Goal: Task Accomplishment & Management: Manage account settings

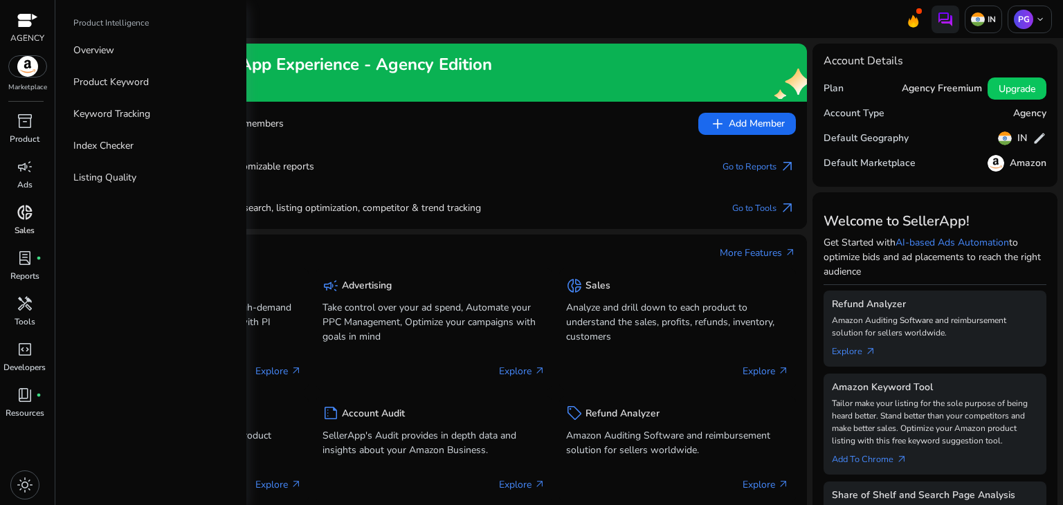
click at [25, 208] on span "donut_small" at bounding box center [25, 212] width 17 height 17
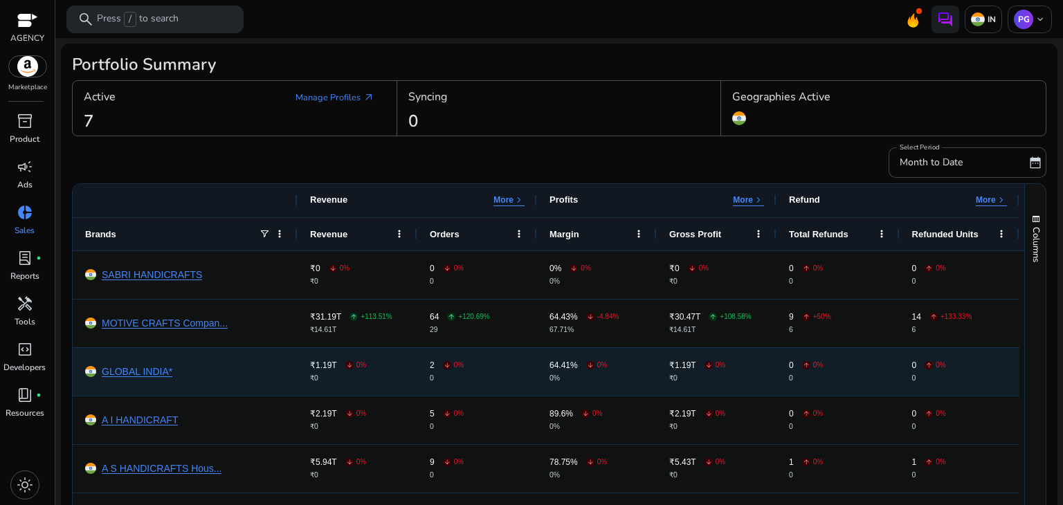
scroll to position [114, 0]
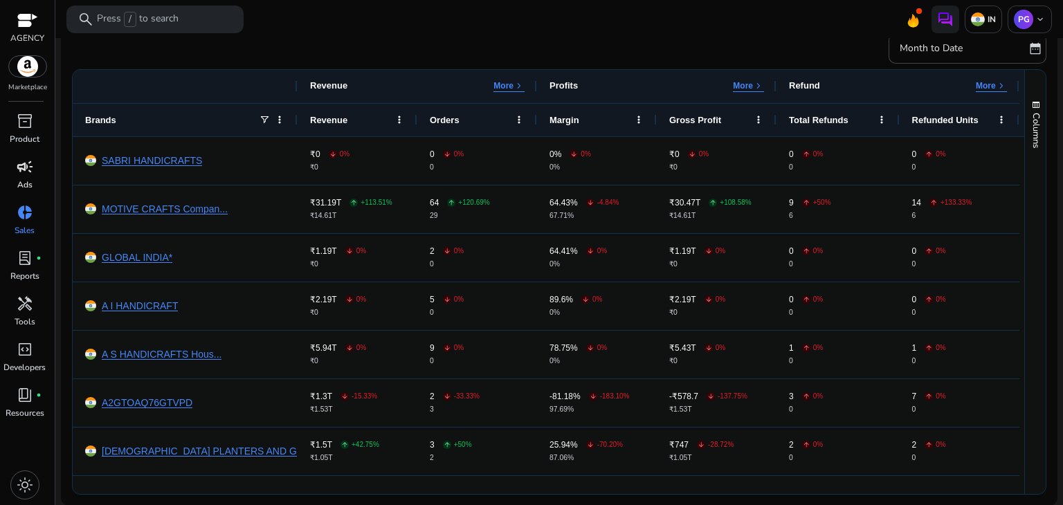
click at [28, 183] on p "Ads" at bounding box center [24, 185] width 15 height 12
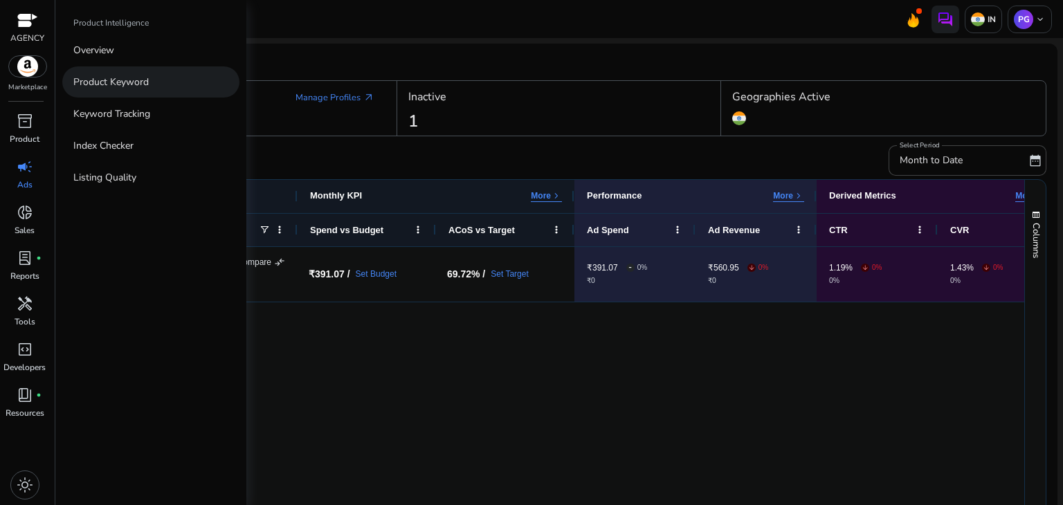
click at [144, 86] on p "Product Keyword" at bounding box center [110, 82] width 75 height 15
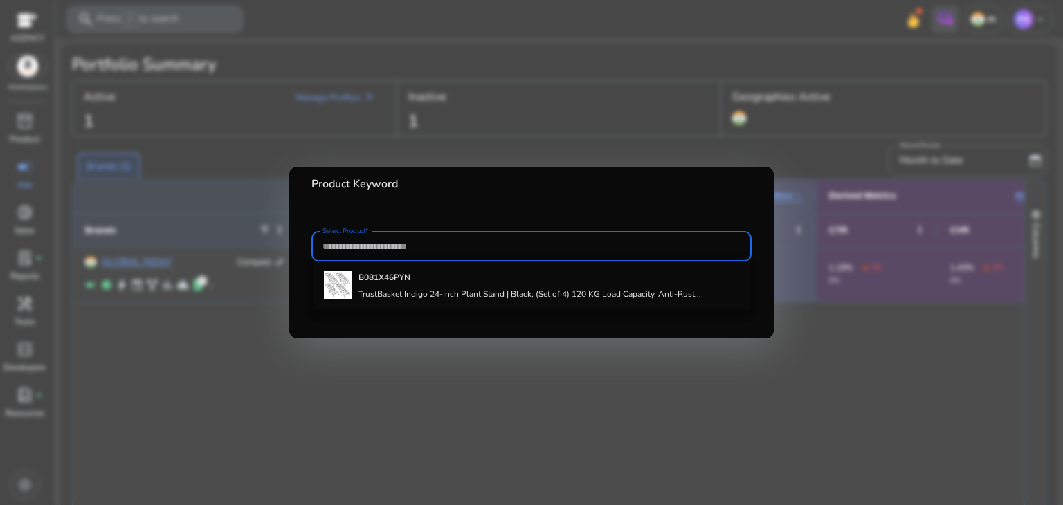
click at [370, 255] on div at bounding box center [531, 246] width 418 height 30
paste input "**********"
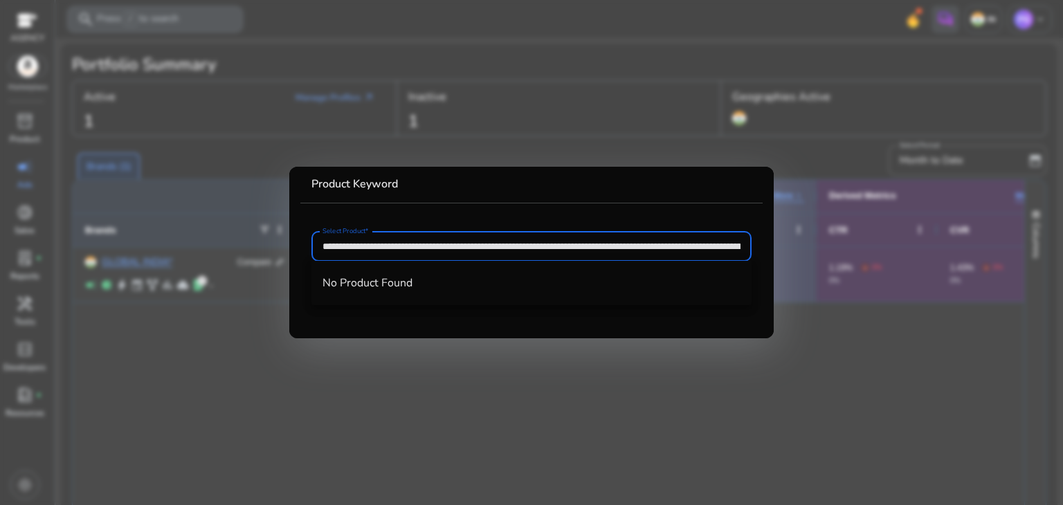
scroll to position [0, 2769]
type input "**********"
click at [598, 355] on div at bounding box center [531, 252] width 1063 height 505
click at [598, 355] on div "GLOBAL INDIA* Compare compare_arrows campaign pie_chart bolt event family_histo…" at bounding box center [549, 423] width 952 height 353
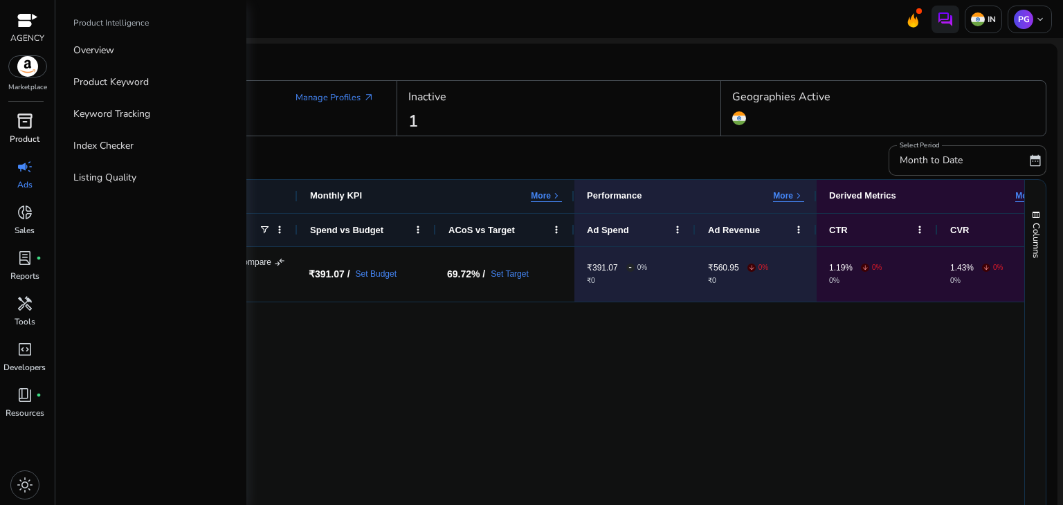
click at [10, 122] on div "inventory_2" at bounding box center [25, 121] width 39 height 22
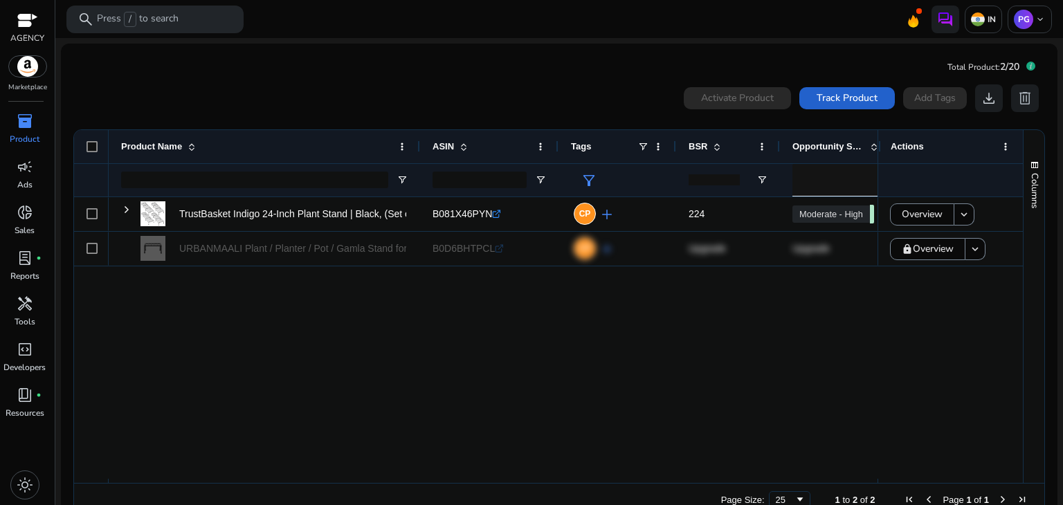
click at [838, 100] on span "Track Product" at bounding box center [847, 98] width 61 height 15
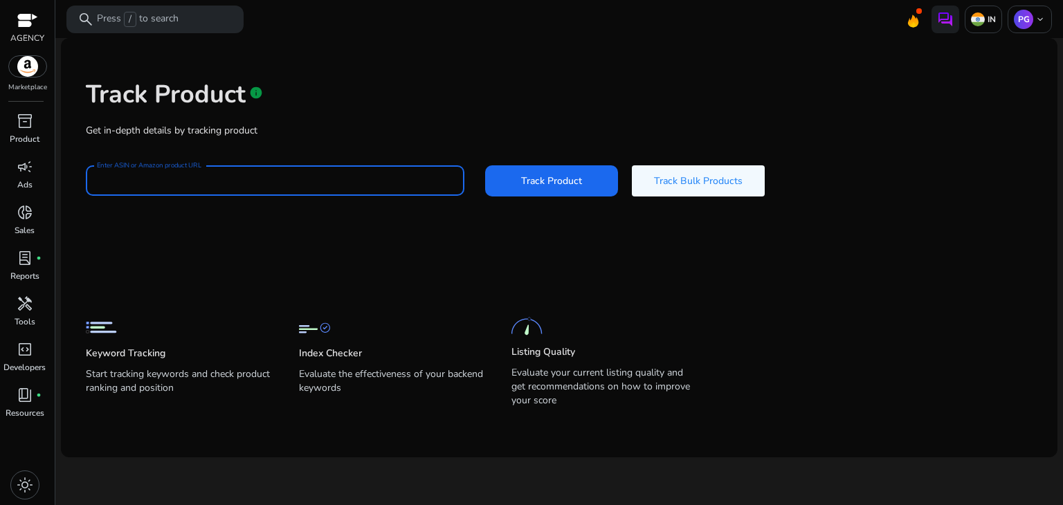
click at [280, 181] on input "Enter ASIN or Amazon product URL" at bounding box center [275, 180] width 356 height 15
paste input "**********"
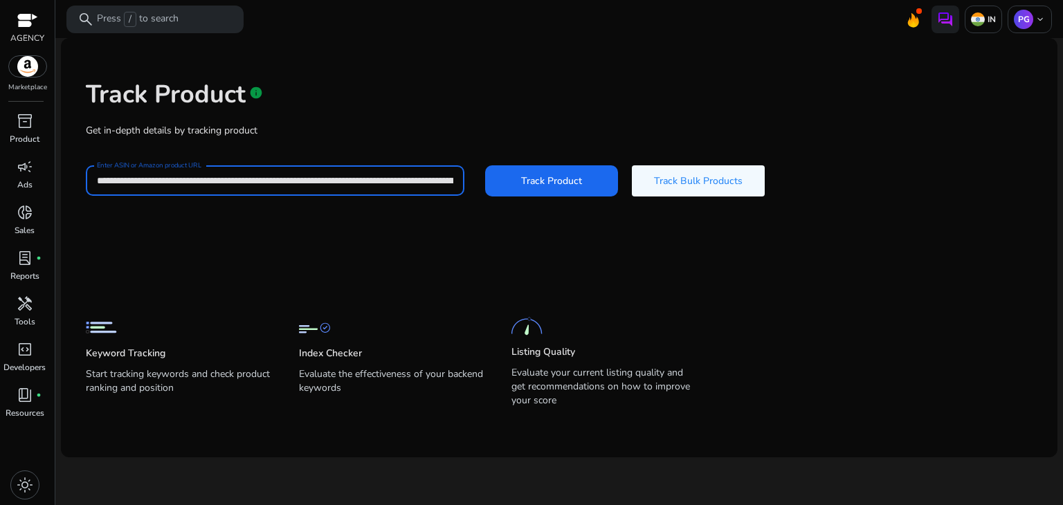
scroll to position [0, 2830]
type input "**********"
click at [543, 186] on span "Track Product" at bounding box center [551, 181] width 61 height 15
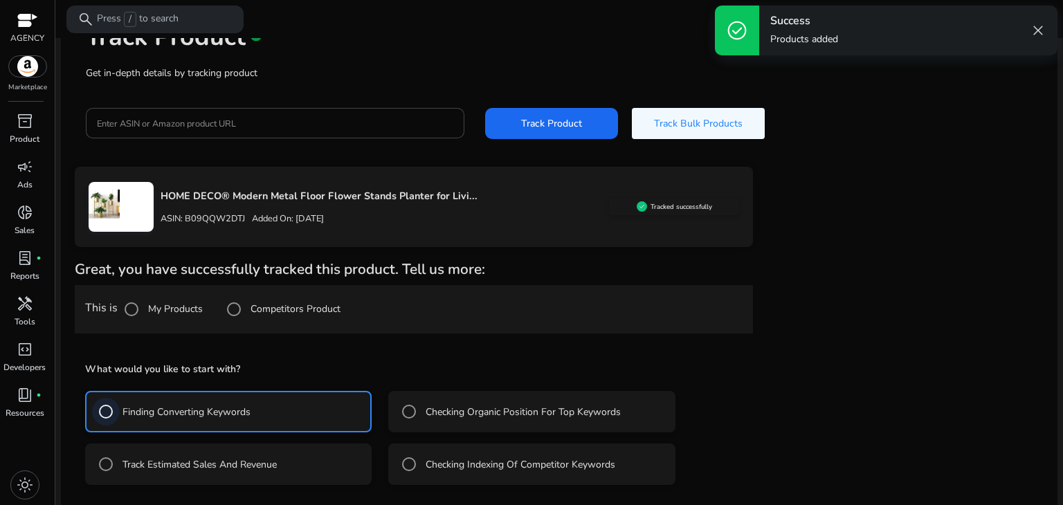
scroll to position [119, 0]
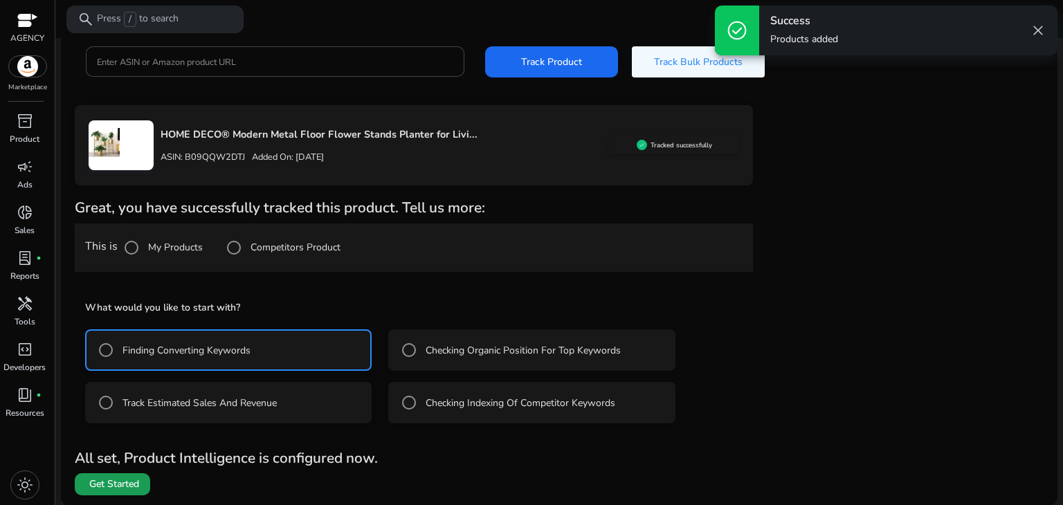
click at [104, 481] on span "Get Started" at bounding box center [114, 485] width 50 height 14
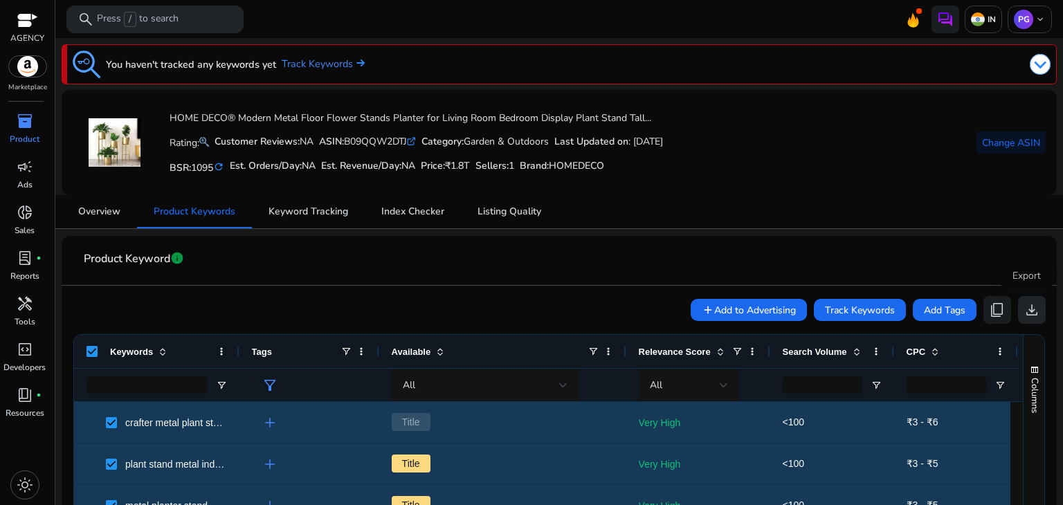
click at [1025, 313] on span "download" at bounding box center [1032, 310] width 17 height 17
click at [89, 212] on span "Overview" at bounding box center [99, 212] width 42 height 10
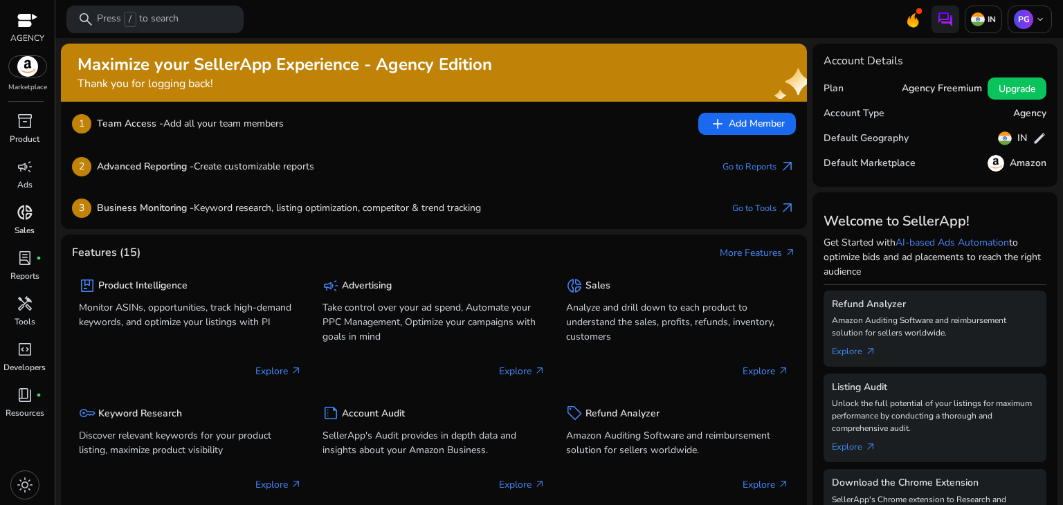
click at [21, 214] on span "donut_small" at bounding box center [25, 212] width 17 height 17
click at [648, 74] on div "Maximize your SellerApp Experience - Agency Edition Thank you for logging back!" at bounding box center [412, 73] width 669 height 36
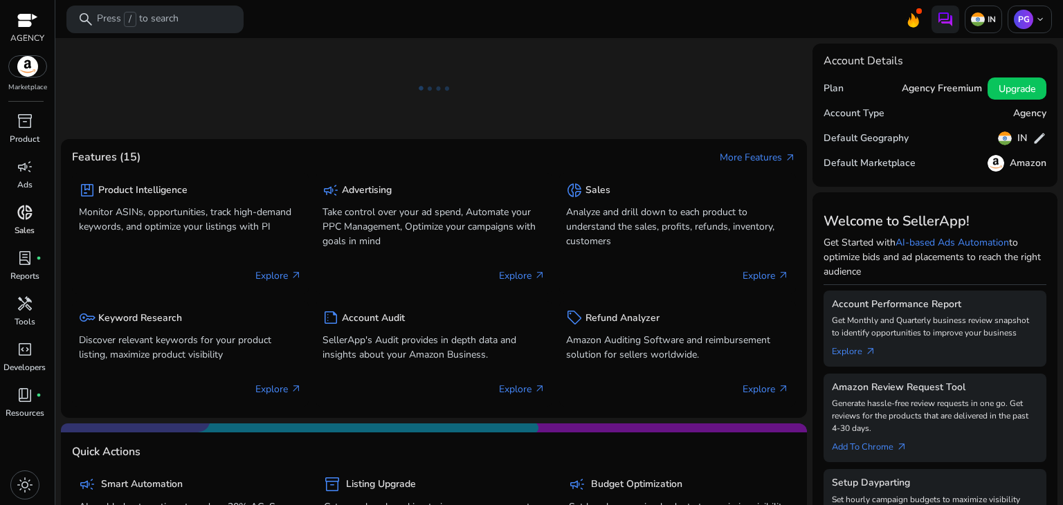
click at [25, 214] on span "donut_small" at bounding box center [25, 212] width 17 height 17
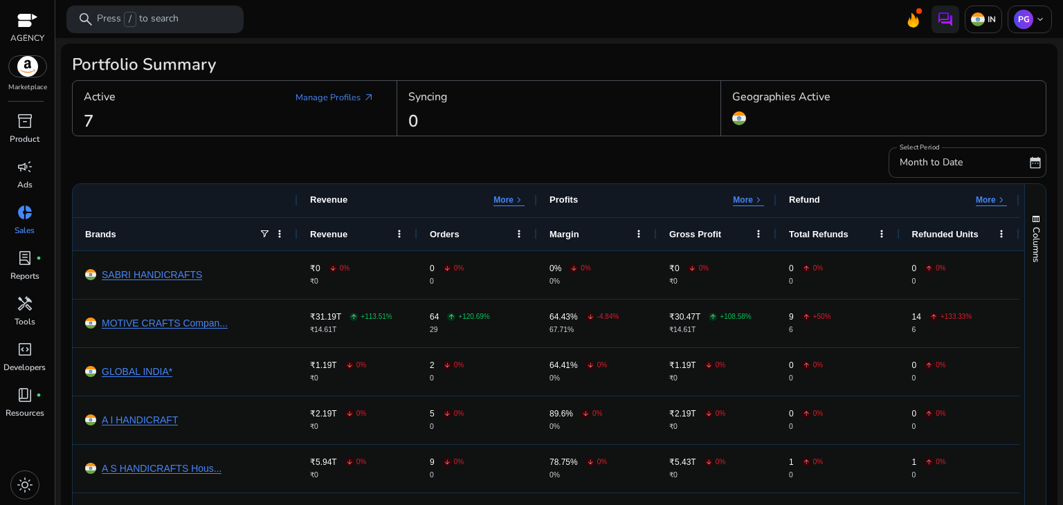
click at [956, 162] on span "Month to Date" at bounding box center [931, 162] width 63 height 13
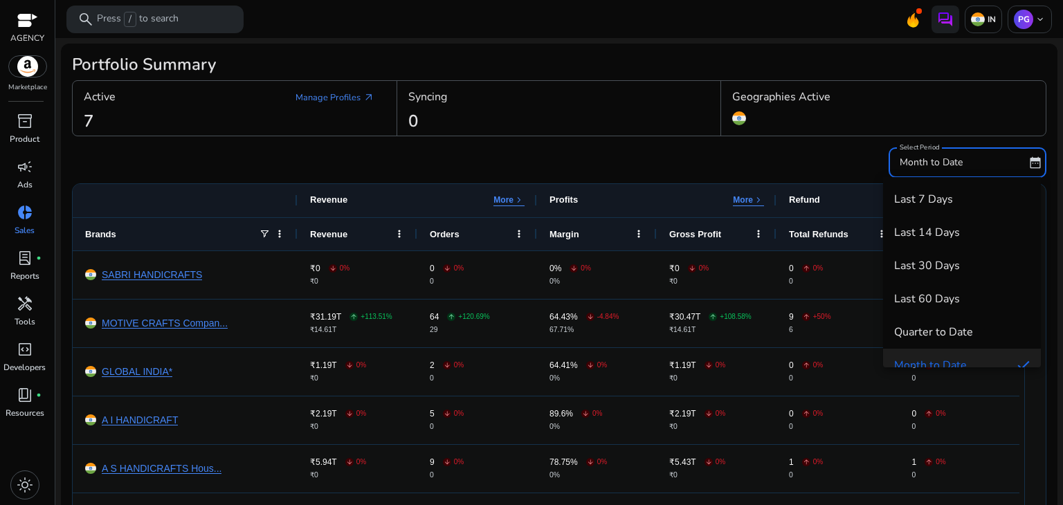
scroll to position [14, 0]
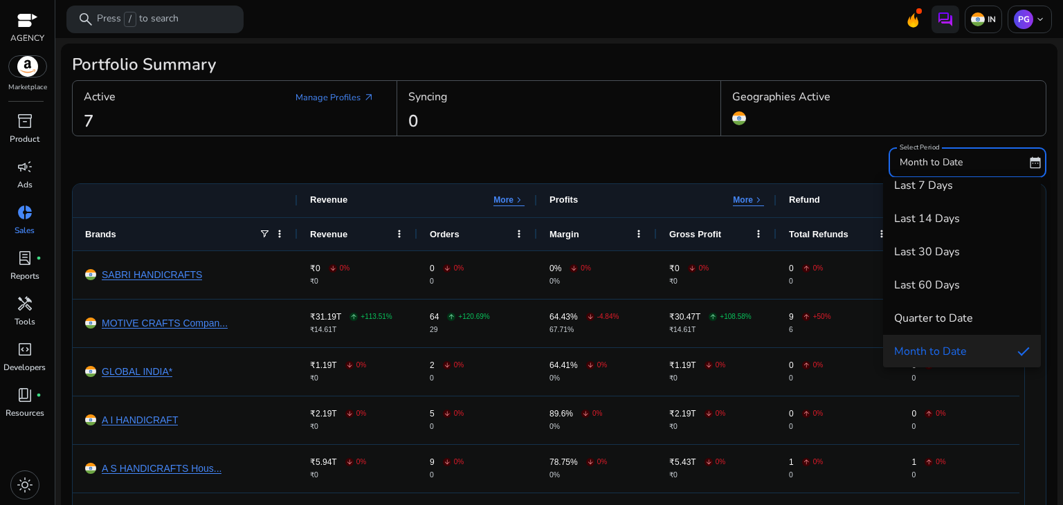
click at [754, 156] on div at bounding box center [531, 252] width 1063 height 505
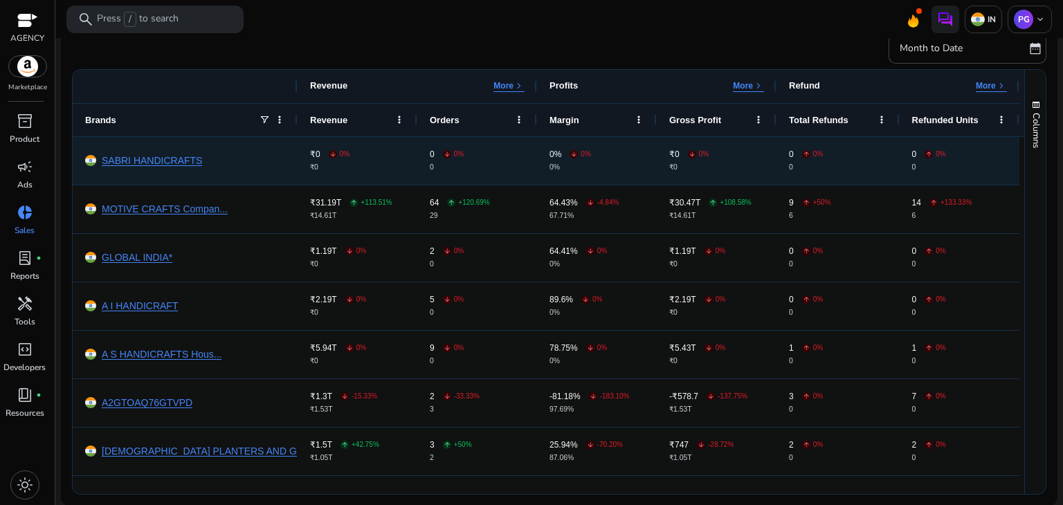
scroll to position [0, 0]
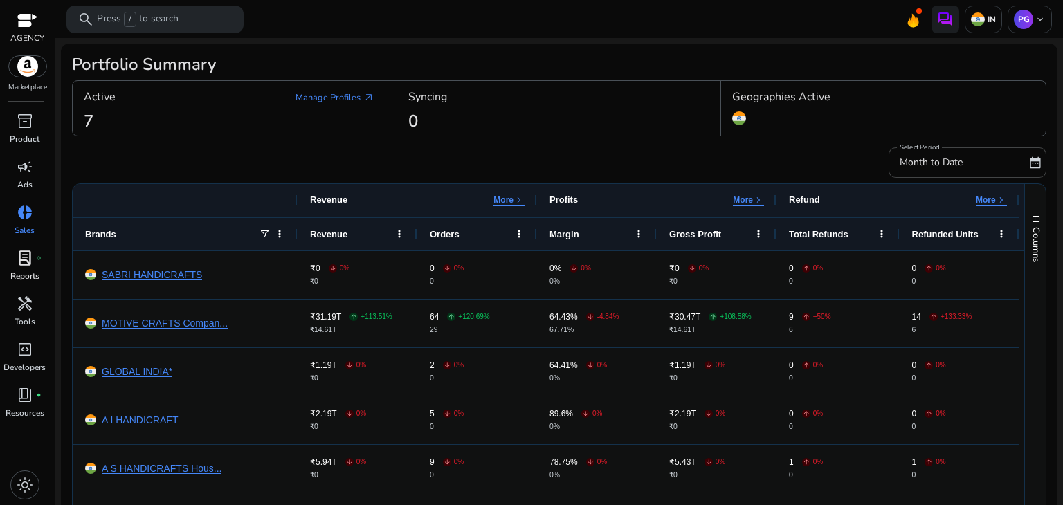
click at [15, 272] on p "Reports" at bounding box center [24, 276] width 29 height 12
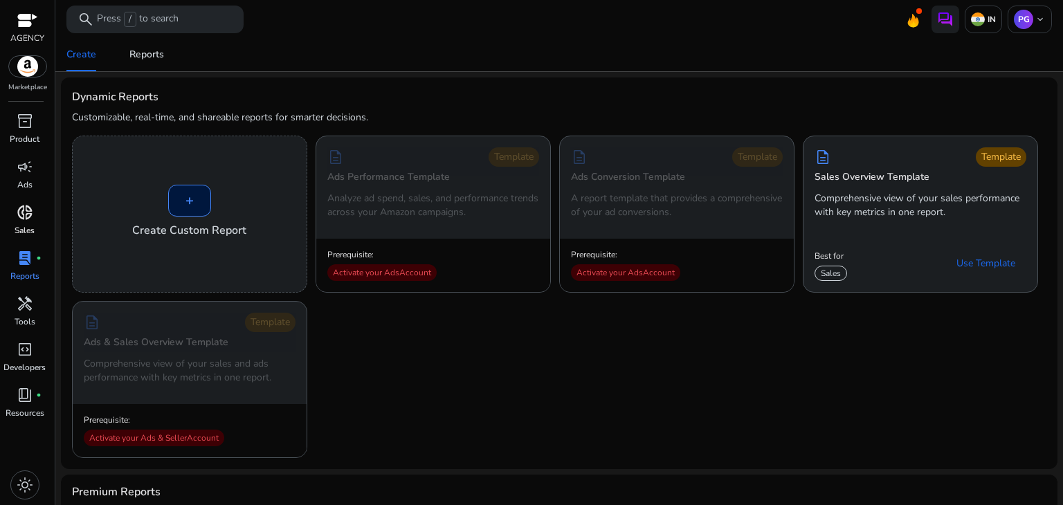
click at [28, 217] on span "donut_small" at bounding box center [25, 212] width 17 height 17
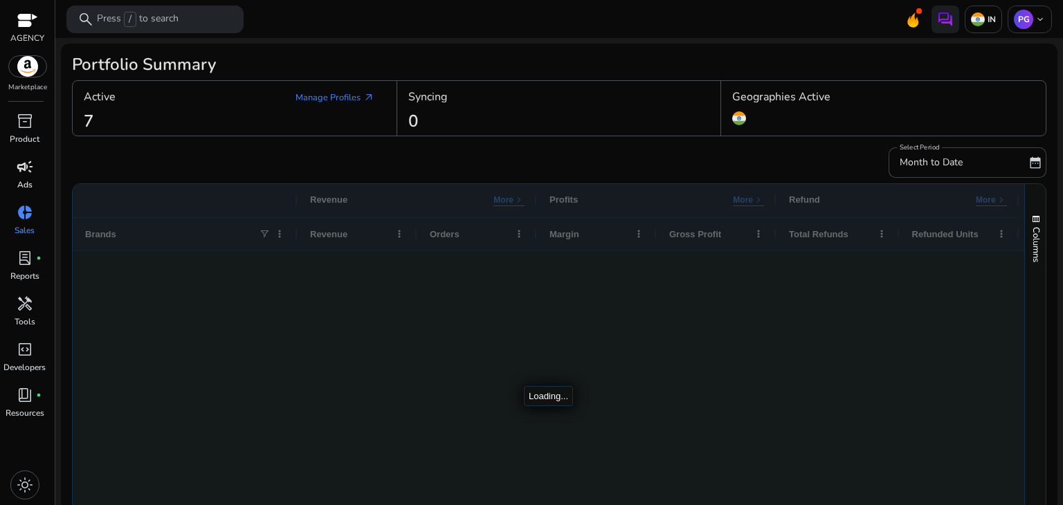
click at [17, 183] on p "Ads" at bounding box center [24, 185] width 15 height 12
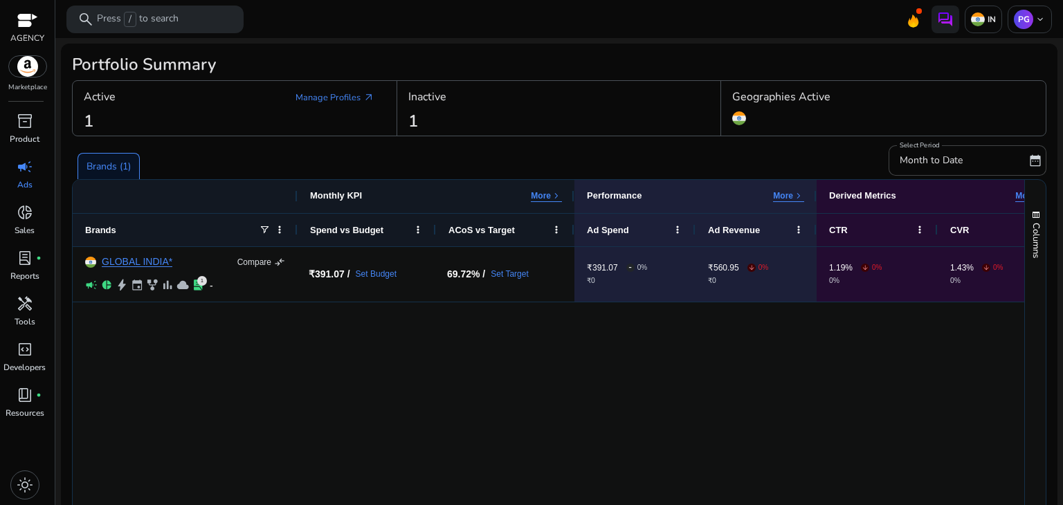
click at [420, 374] on div "GLOBAL INDIA* Compare compare_arrows campaign pie_chart bolt event family_histo…" at bounding box center [549, 423] width 952 height 353
click at [171, 107] on div "Active Manage Profiles arrow_outward" at bounding box center [235, 97] width 302 height 25
click at [333, 102] on link "Manage Profiles arrow_outward" at bounding box center [334, 97] width 101 height 25
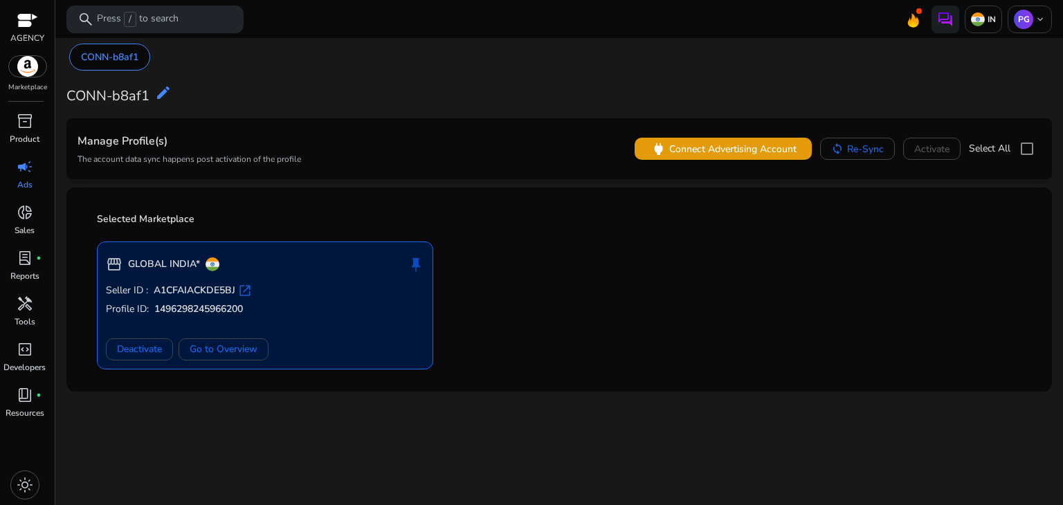
click at [244, 291] on span "open_in_new" at bounding box center [245, 291] width 14 height 14
click at [166, 351] on span at bounding box center [140, 349] width 66 height 33
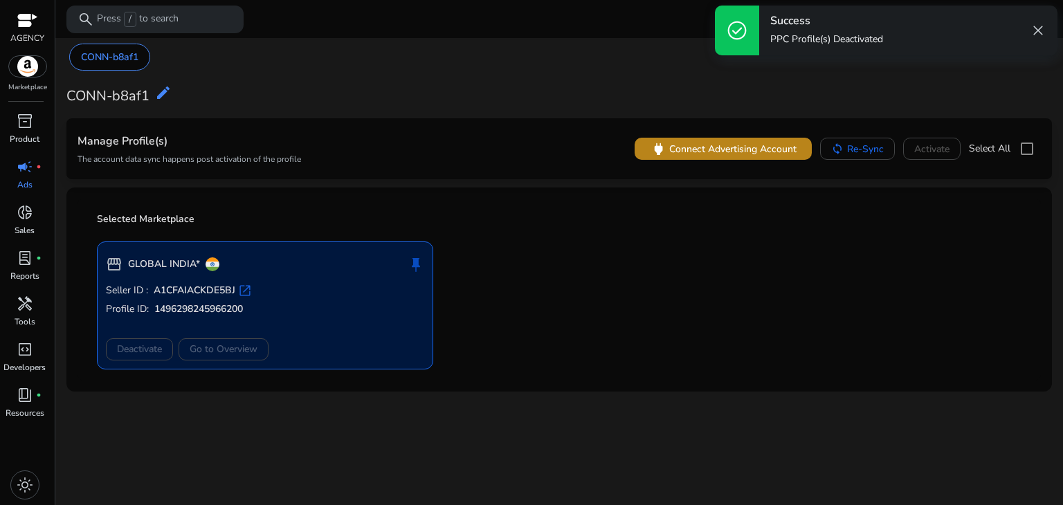
click at [716, 147] on div "Manage Profile(s) The account data sync happens post activation of the profile …" at bounding box center [559, 148] width 963 height 39
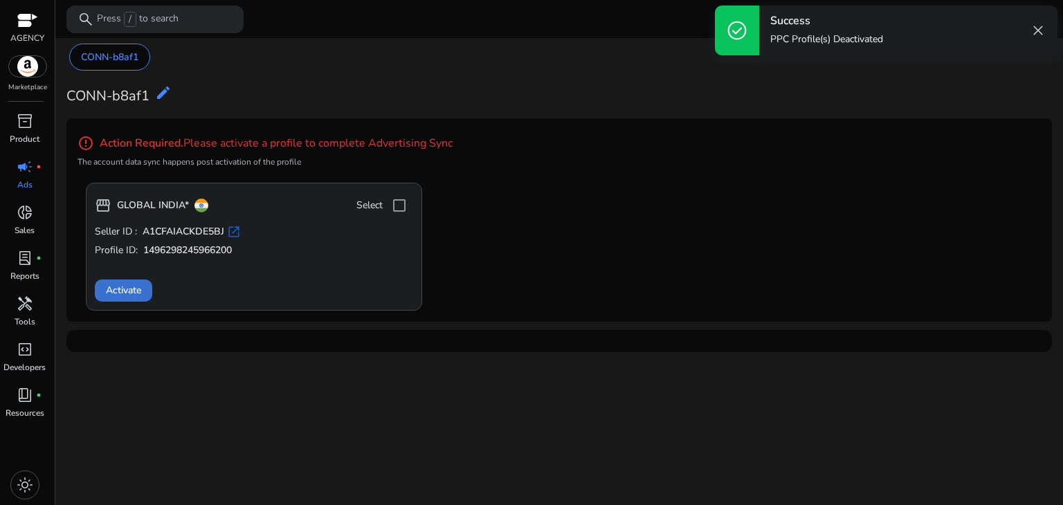
click at [113, 280] on span at bounding box center [123, 290] width 57 height 33
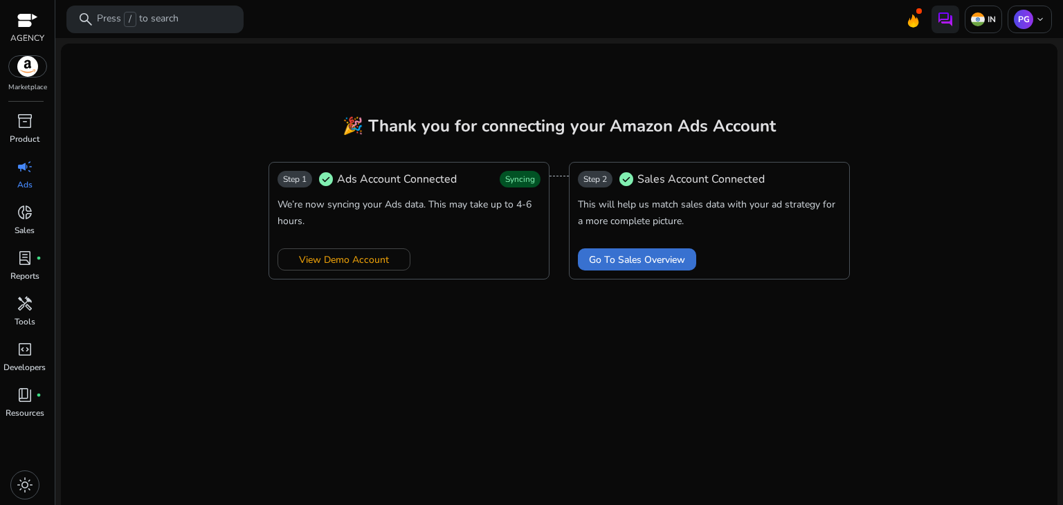
click at [590, 260] on span "Go To Sales Overview" at bounding box center [637, 260] width 96 height 15
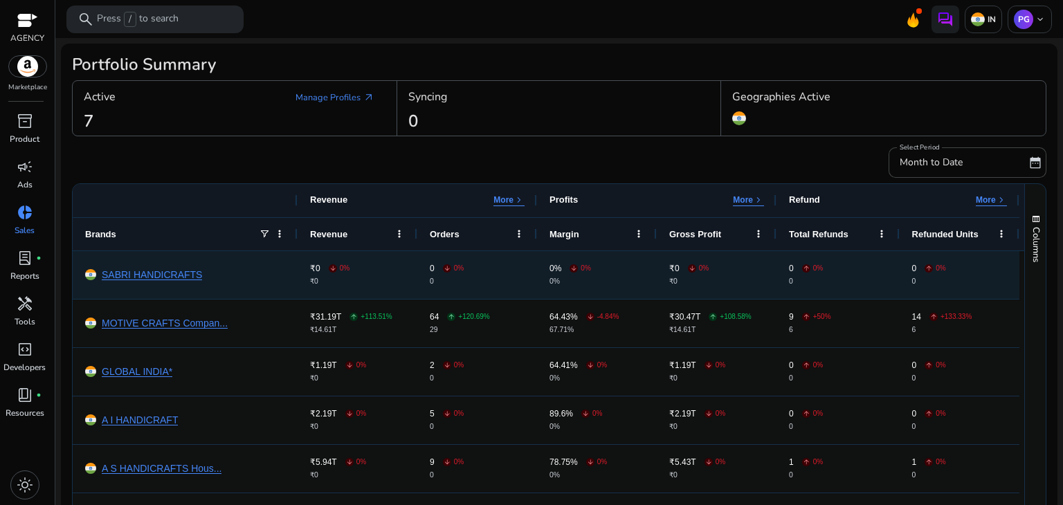
scroll to position [114, 0]
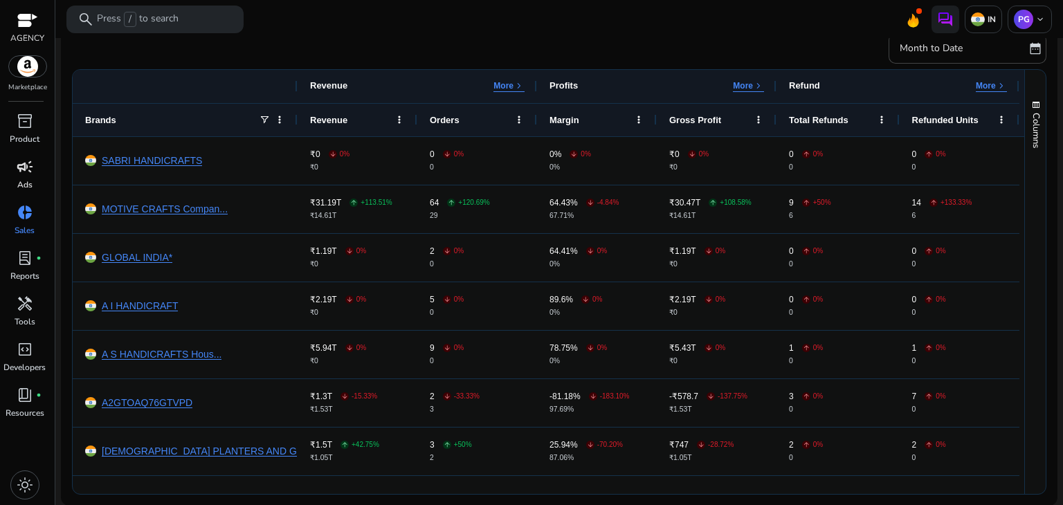
click at [23, 173] on span "campaign" at bounding box center [25, 166] width 17 height 17
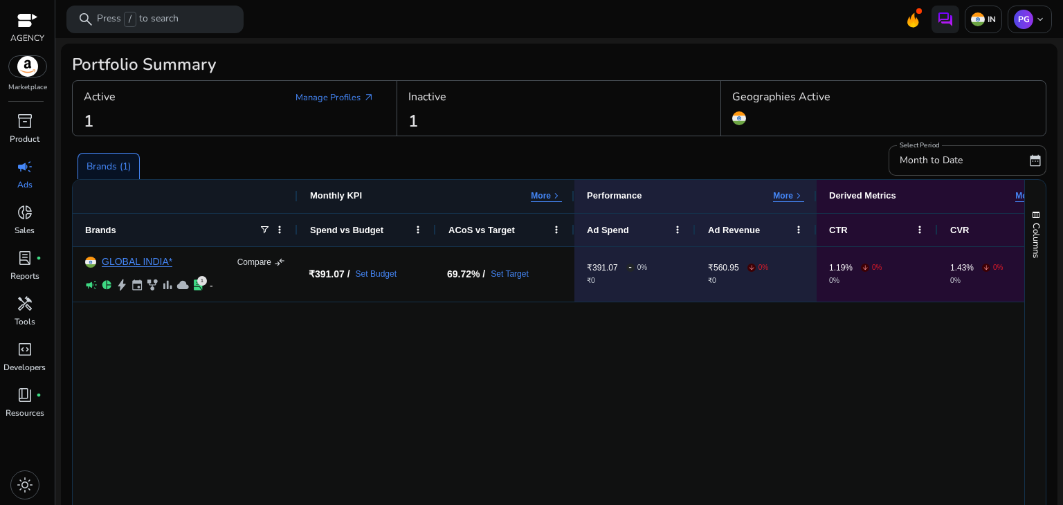
click at [385, 389] on div "GLOBAL INDIA* Compare compare_arrows campaign pie_chart bolt event family_histo…" at bounding box center [549, 423] width 952 height 353
click at [385, 390] on div "GLOBAL INDIA* Compare compare_arrows campaign pie_chart bolt event family_histo…" at bounding box center [549, 423] width 952 height 353
click at [40, 224] on link "donut_small Sales" at bounding box center [24, 224] width 49 height 46
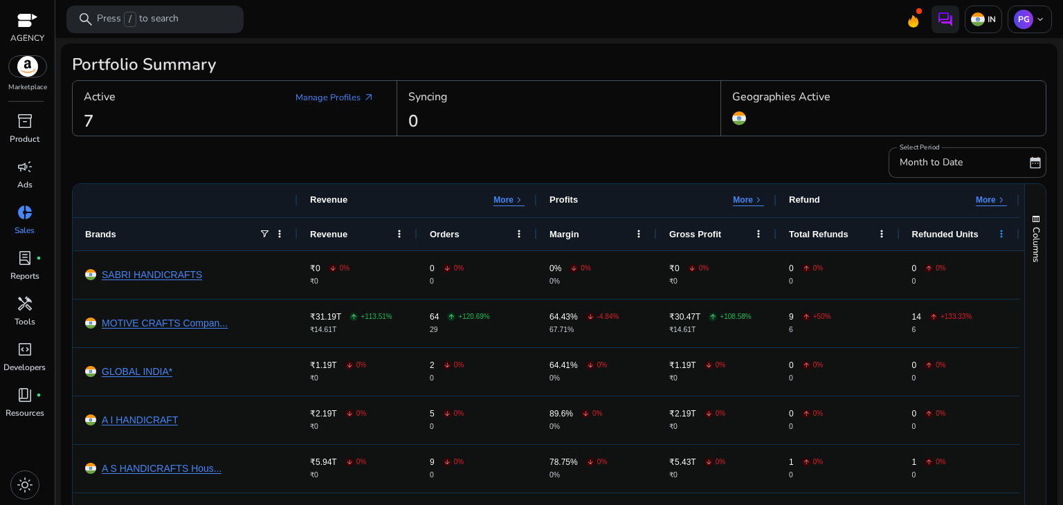
click at [1005, 233] on span at bounding box center [1001, 233] width 11 height 11
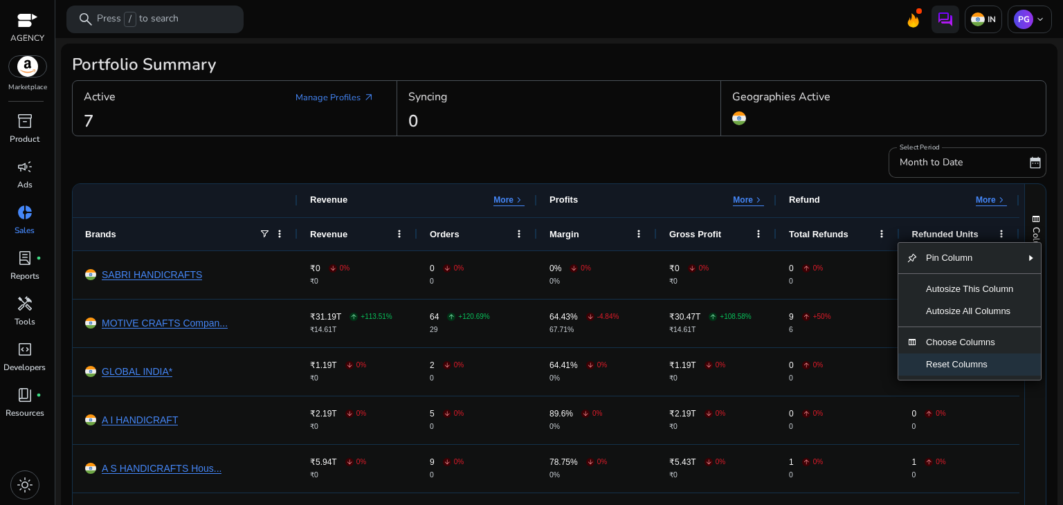
click at [978, 367] on span "Reset Columns" at bounding box center [970, 365] width 104 height 22
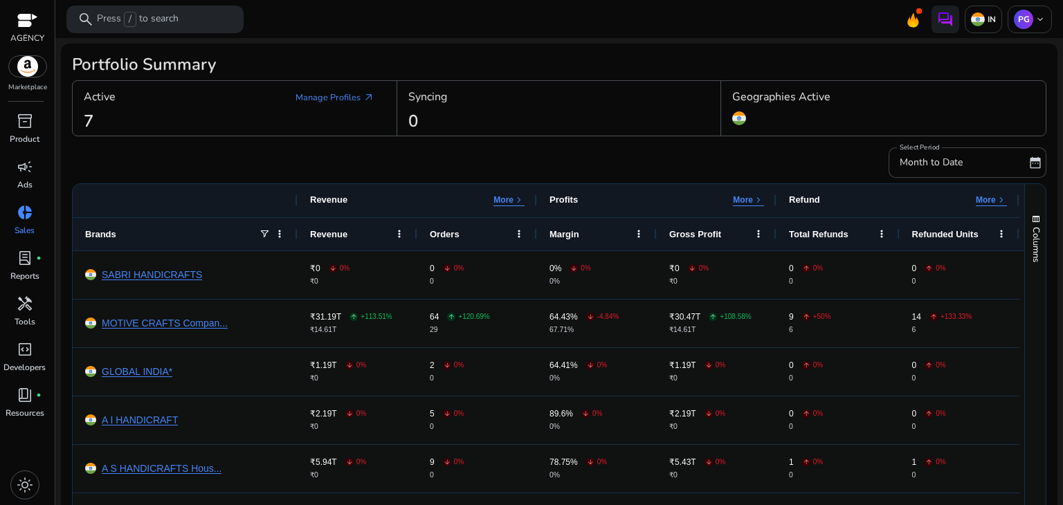
scroll to position [114, 0]
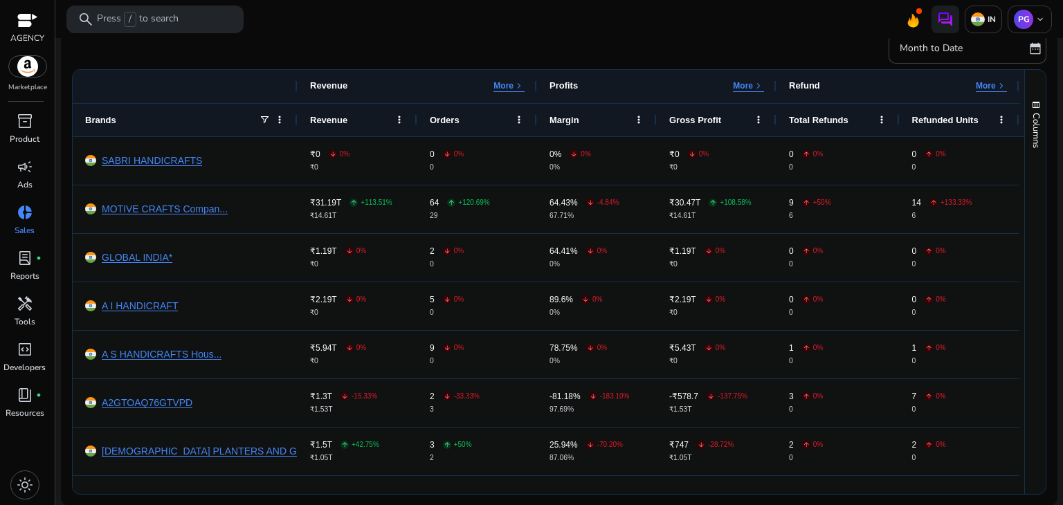
click at [994, 83] on p "More" at bounding box center [986, 85] width 20 height 11
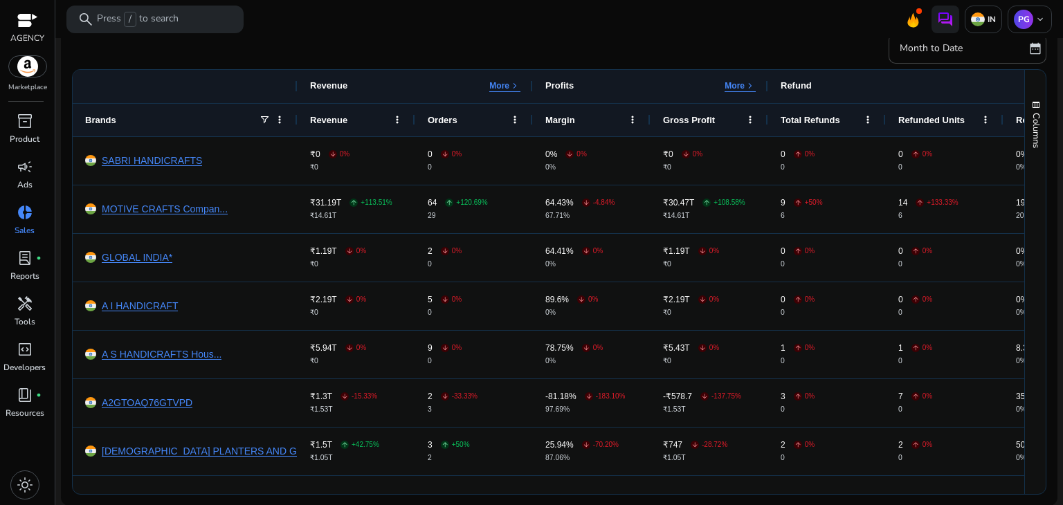
scroll to position [0, 0]
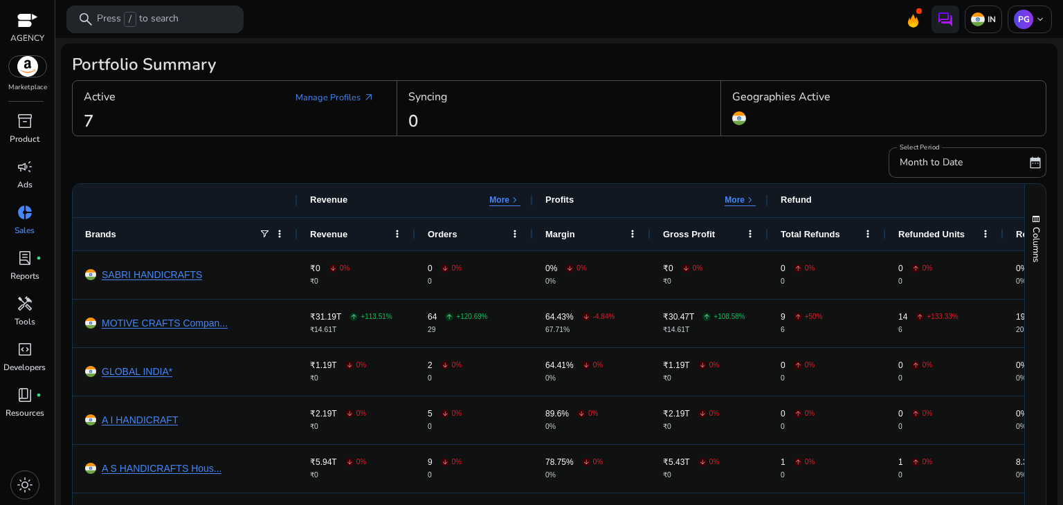
click at [747, 199] on span "keyboard_arrow_right" at bounding box center [750, 199] width 11 height 11
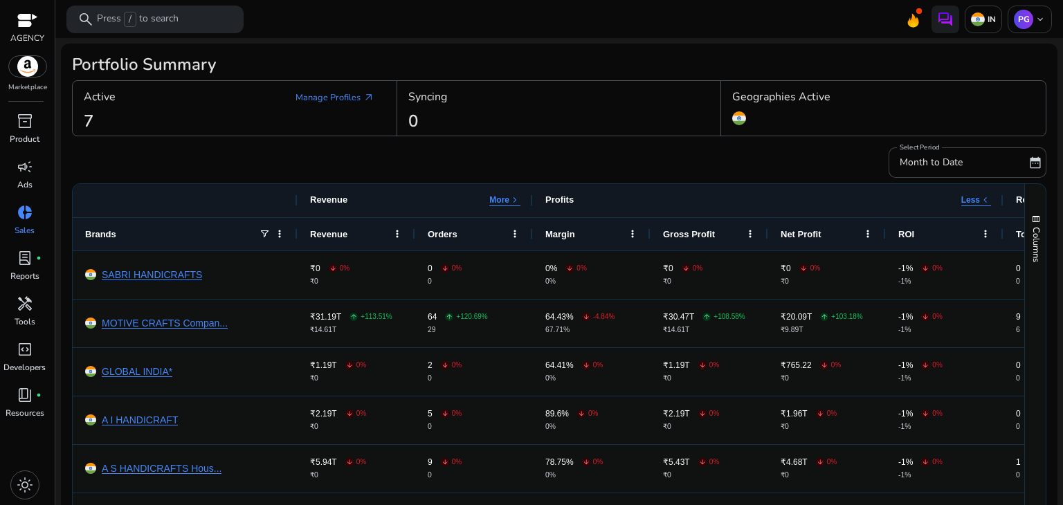
click at [125, 127] on div "Active Manage Profiles arrow_outward 7" at bounding box center [235, 108] width 325 height 55
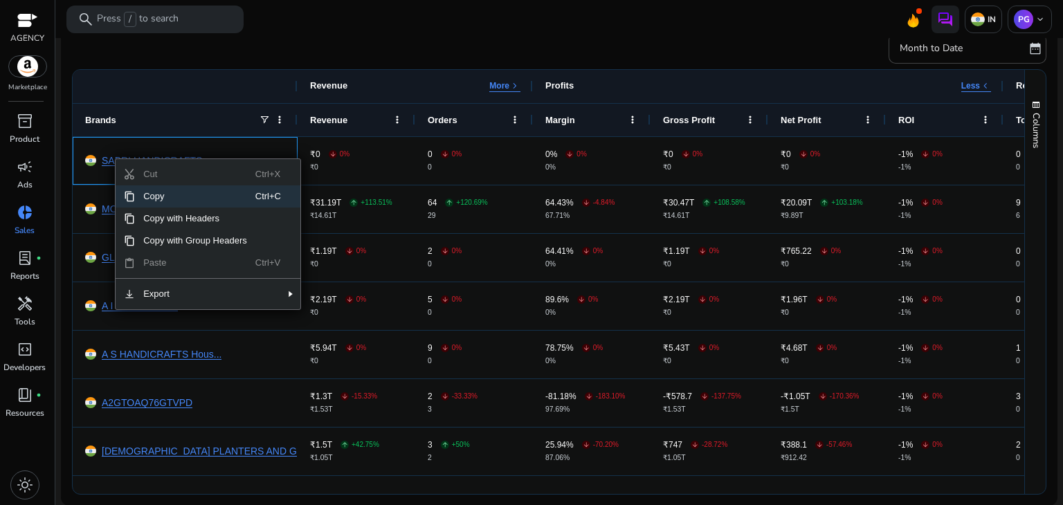
click at [206, 107] on div "Brands" at bounding box center [172, 120] width 174 height 26
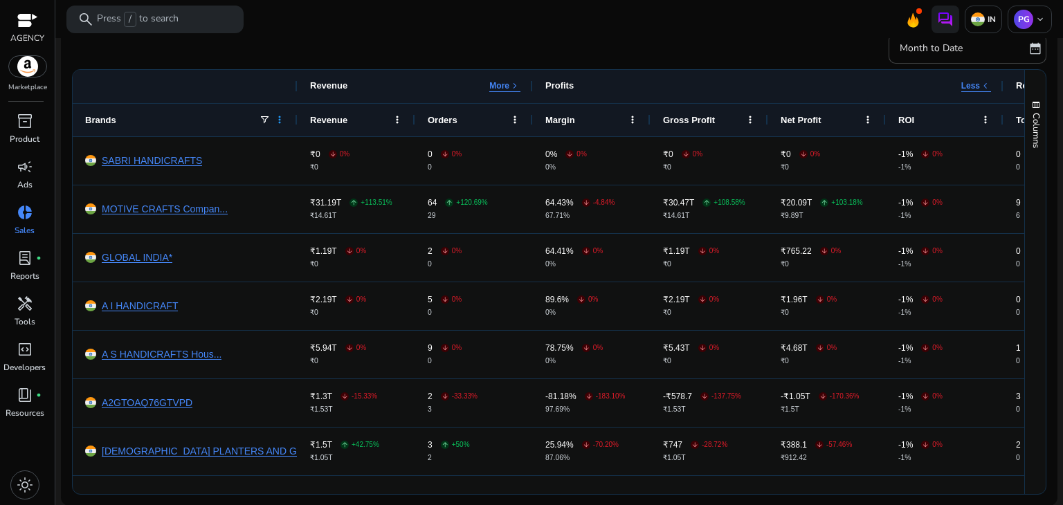
click at [281, 120] on span at bounding box center [279, 119] width 11 height 11
click at [282, 71] on div at bounding box center [185, 86] width 225 height 33
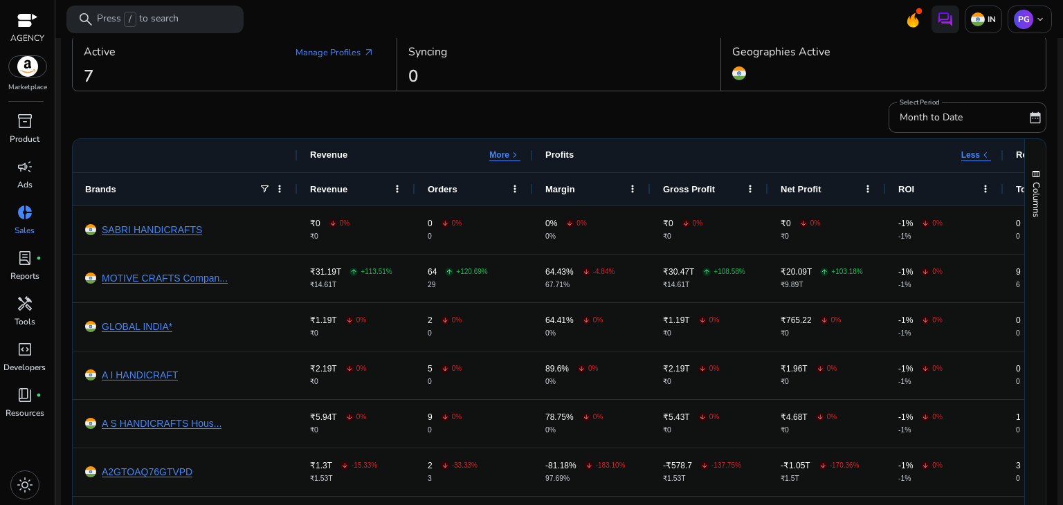
scroll to position [0, 0]
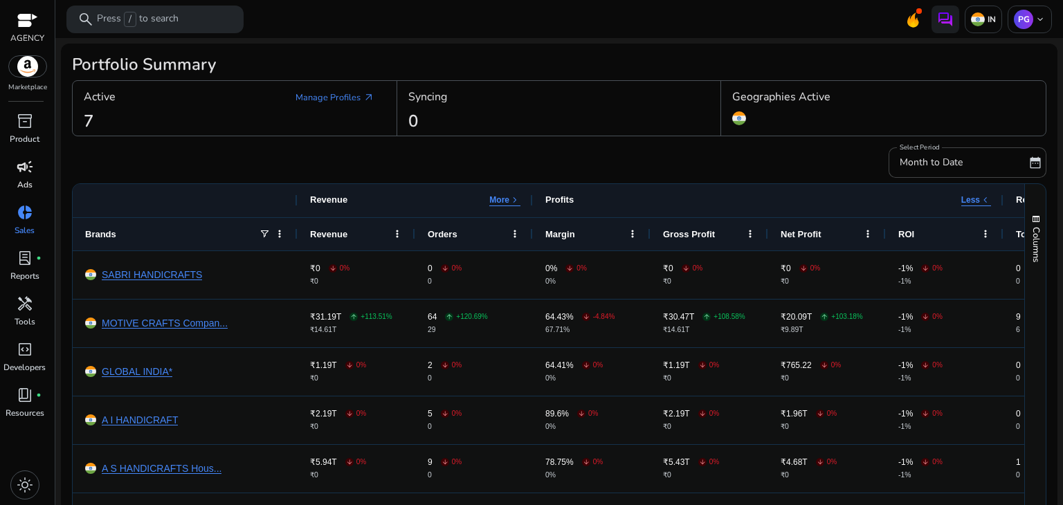
click at [16, 176] on div "campaign" at bounding box center [25, 167] width 39 height 22
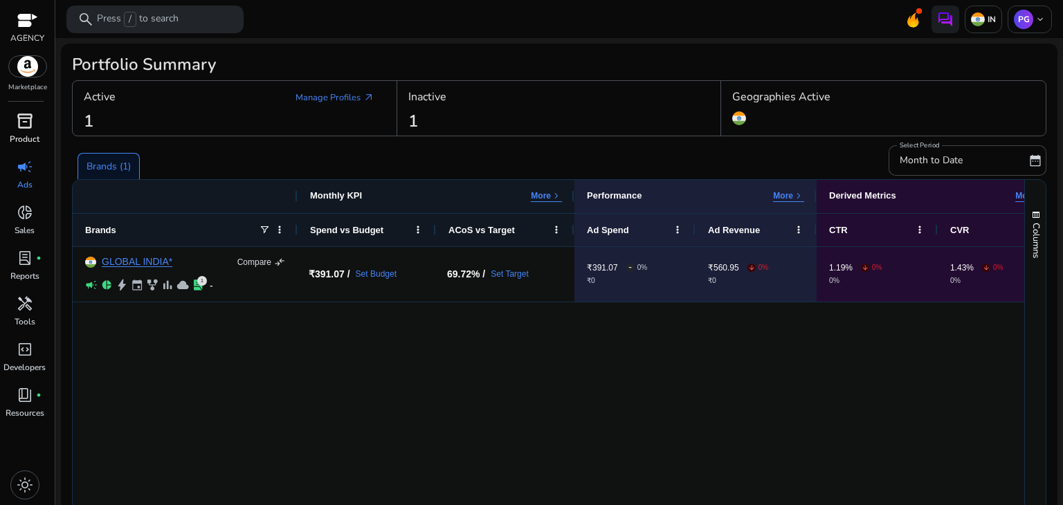
click at [19, 143] on p "Product" at bounding box center [25, 139] width 30 height 12
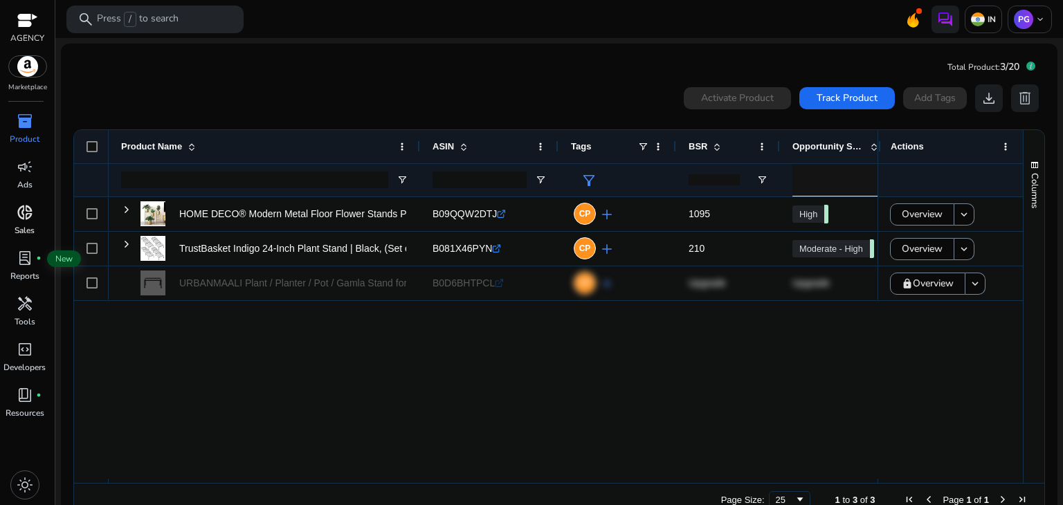
click at [22, 216] on span "donut_small" at bounding box center [25, 212] width 17 height 17
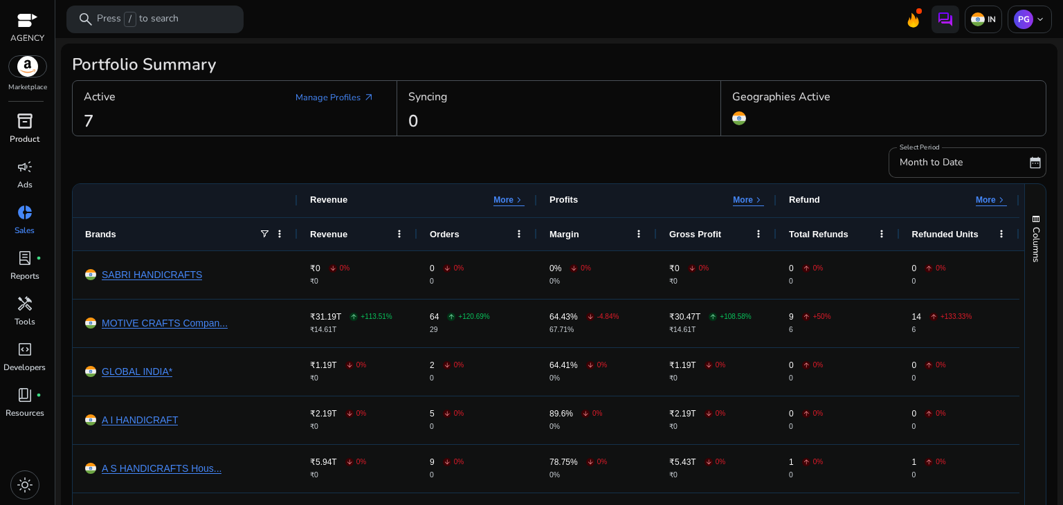
click at [10, 122] on div "inventory_2" at bounding box center [25, 121] width 39 height 22
